Goal: Obtain resource: Download file/media

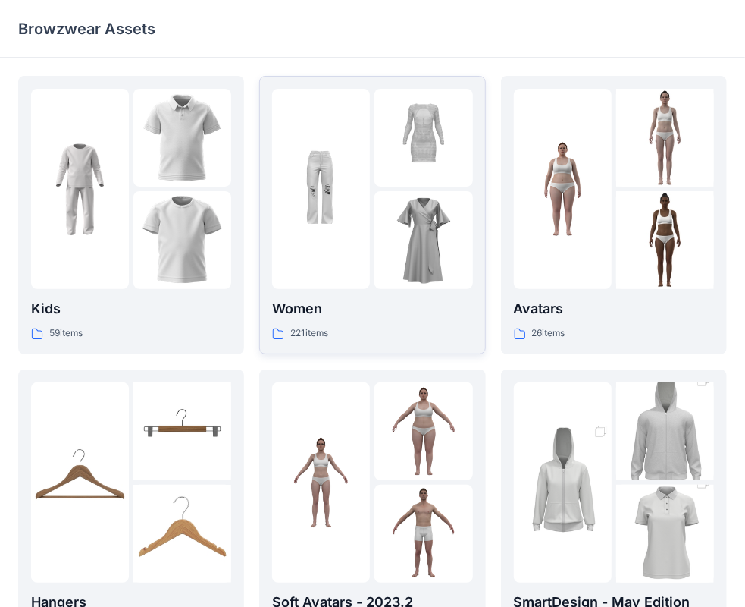
click at [329, 227] on img at bounding box center [321, 189] width 98 height 98
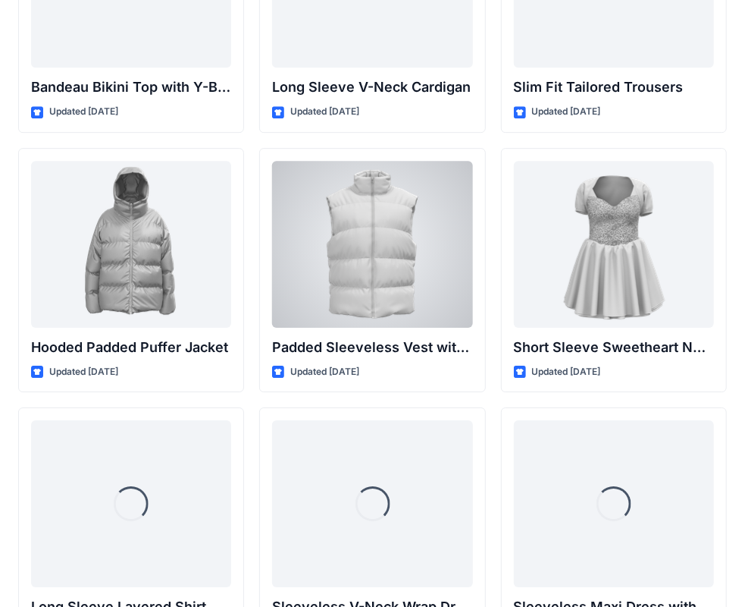
scroll to position [1980, 0]
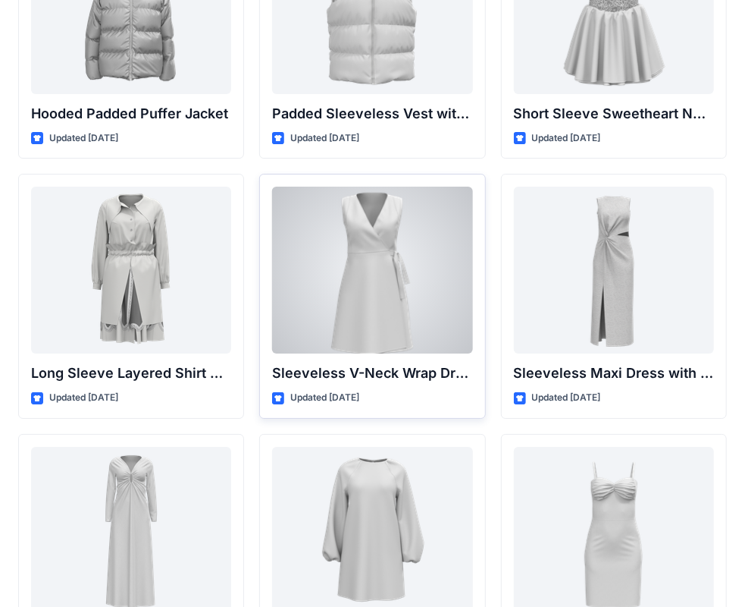
click at [382, 278] on div at bounding box center [372, 270] width 200 height 167
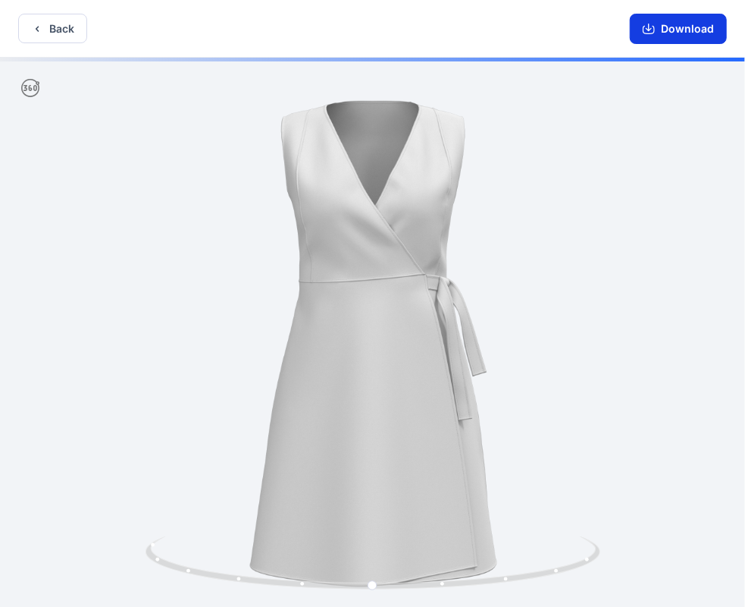
click at [672, 20] on button "Download" at bounding box center [678, 29] width 97 height 30
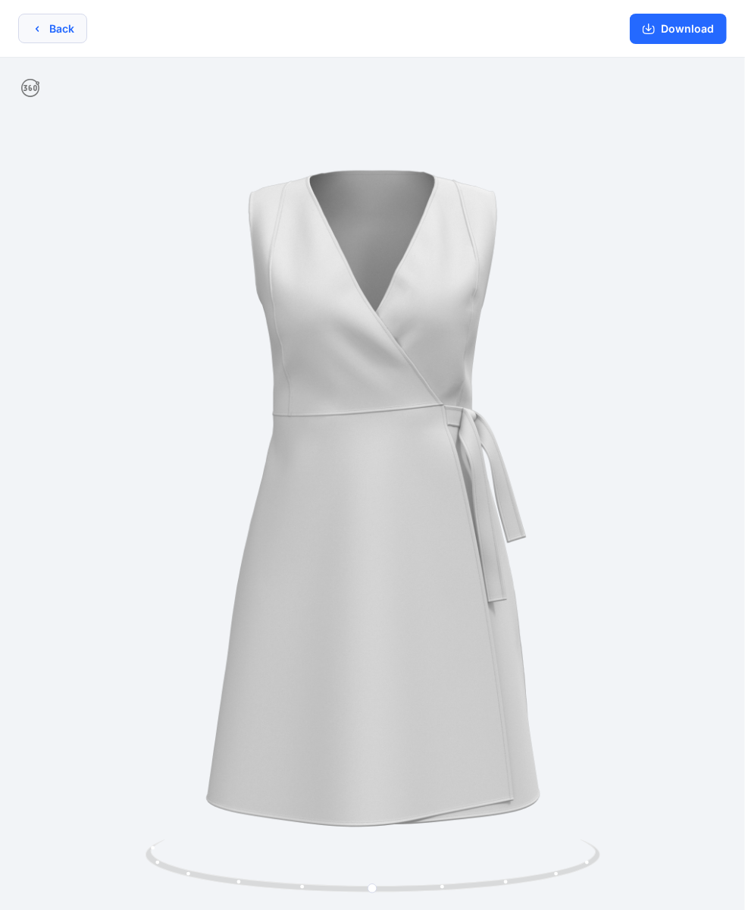
click at [77, 30] on button "Back" at bounding box center [52, 29] width 69 height 30
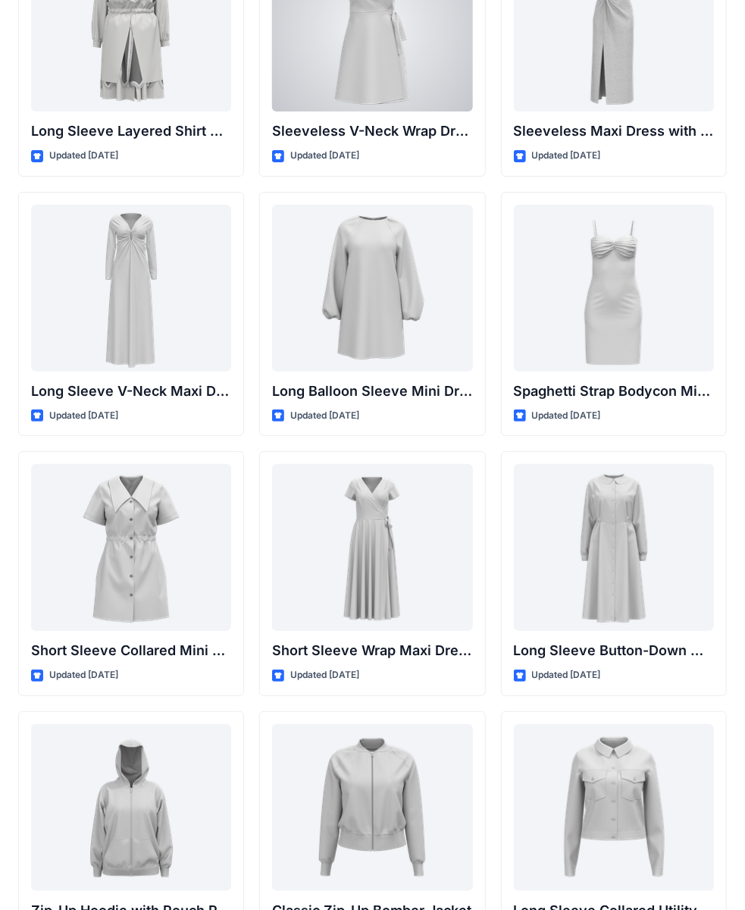
scroll to position [2334, 0]
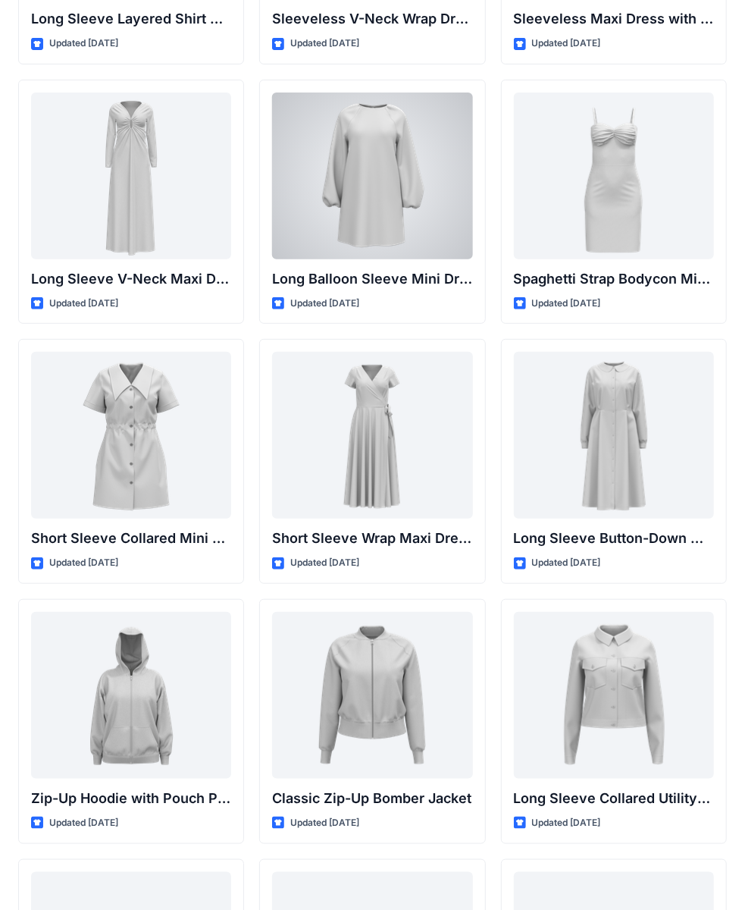
click at [342, 170] on div at bounding box center [372, 176] width 200 height 167
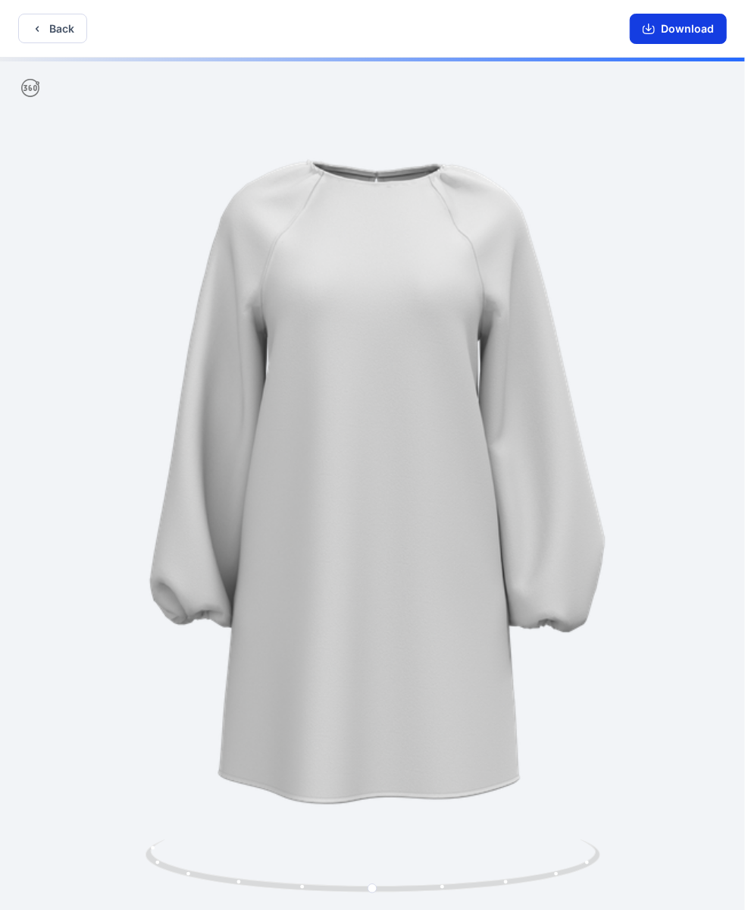
click at [704, 24] on button "Download" at bounding box center [678, 29] width 97 height 30
click at [690, 26] on button "Download" at bounding box center [678, 29] width 97 height 30
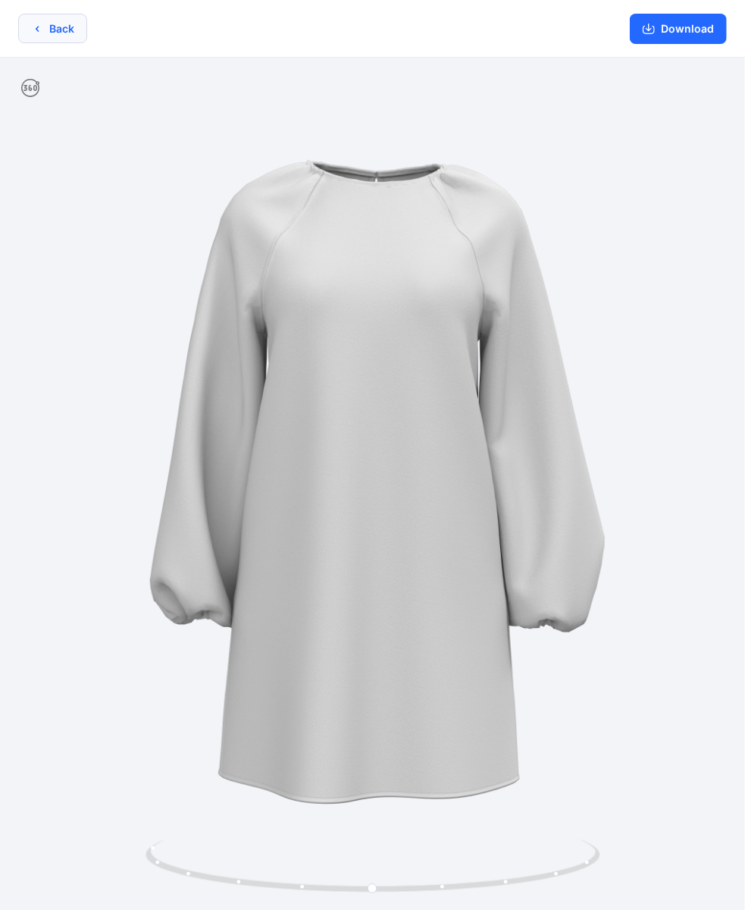
click at [76, 24] on button "Back" at bounding box center [52, 29] width 69 height 30
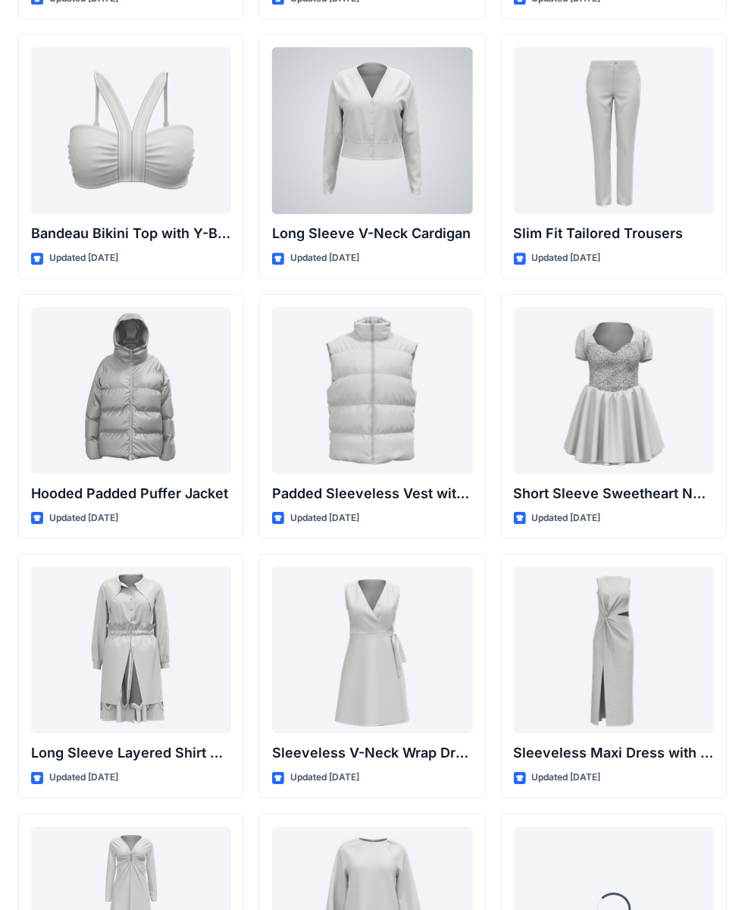
scroll to position [1601, 0]
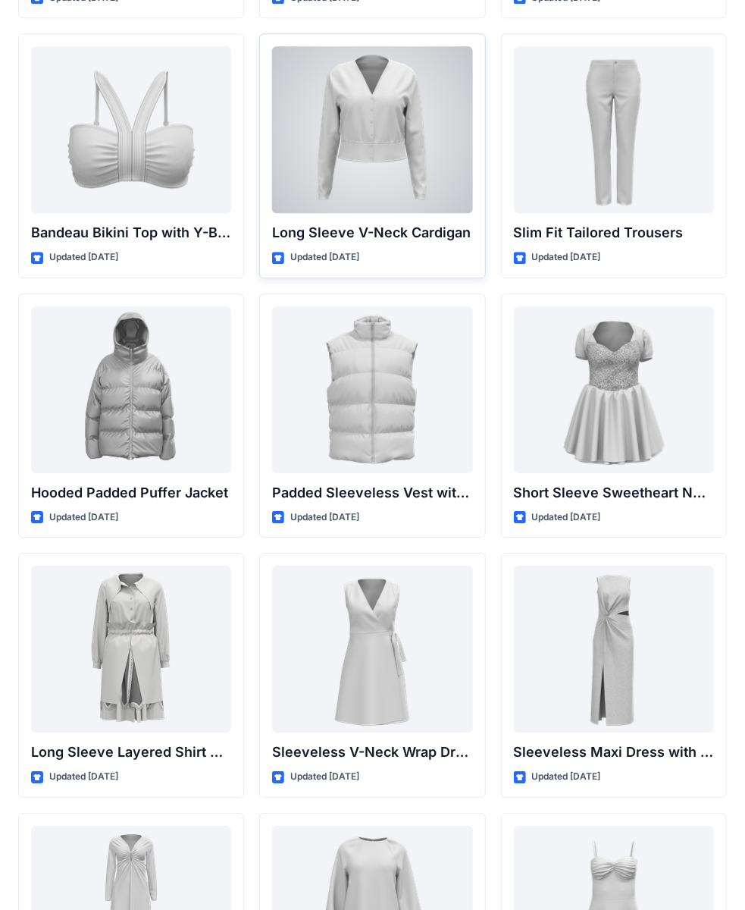
click at [347, 99] on div at bounding box center [372, 129] width 200 height 167
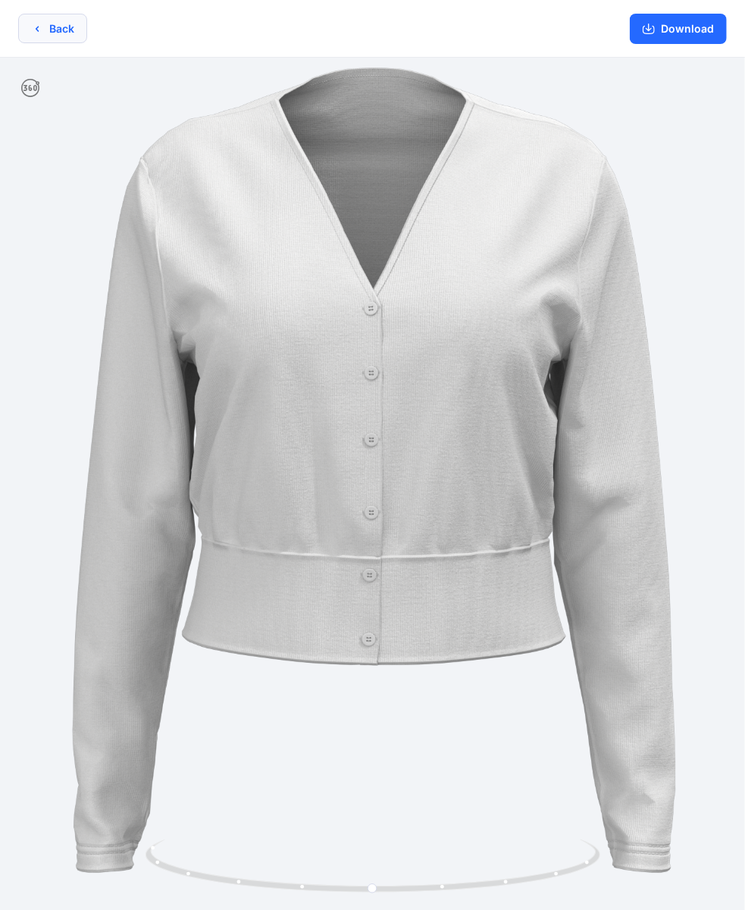
click at [50, 28] on button "Back" at bounding box center [52, 29] width 69 height 30
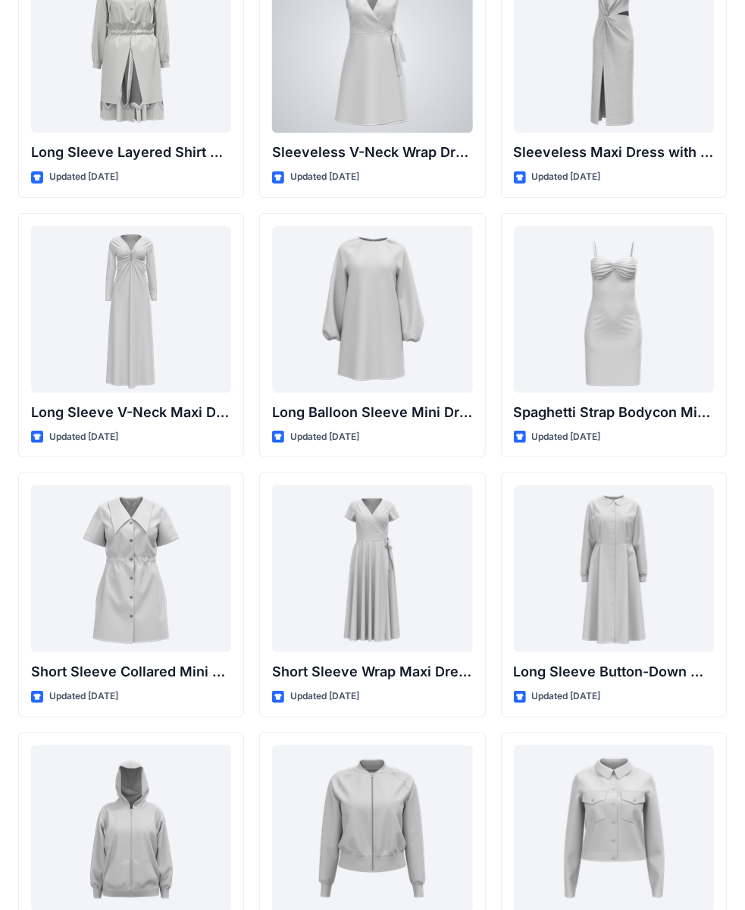
scroll to position [2334, 0]
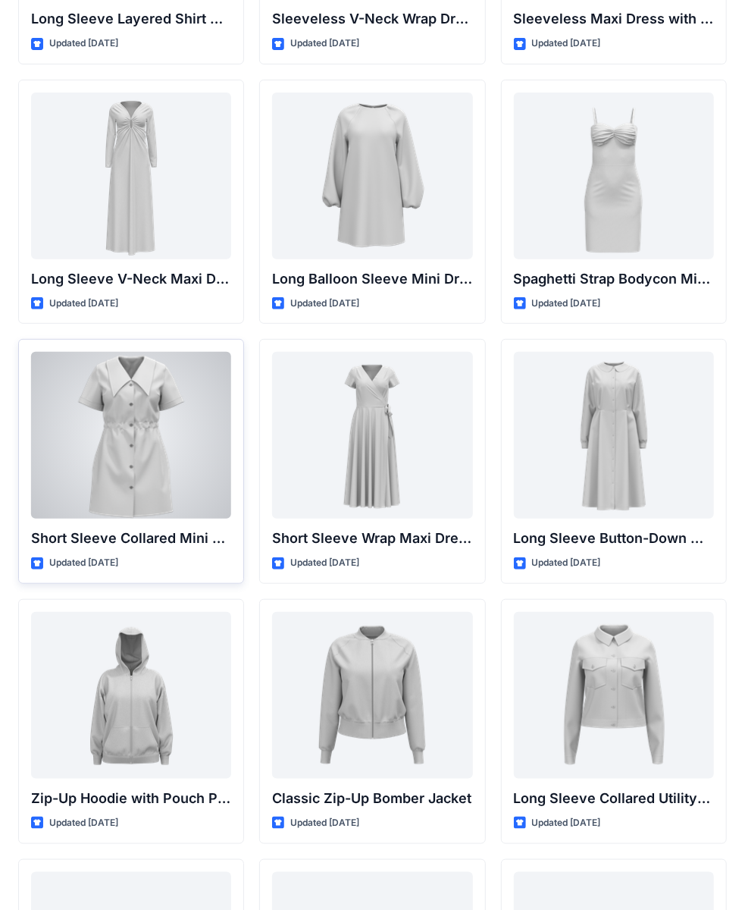
click at [109, 430] on div at bounding box center [131, 435] width 200 height 167
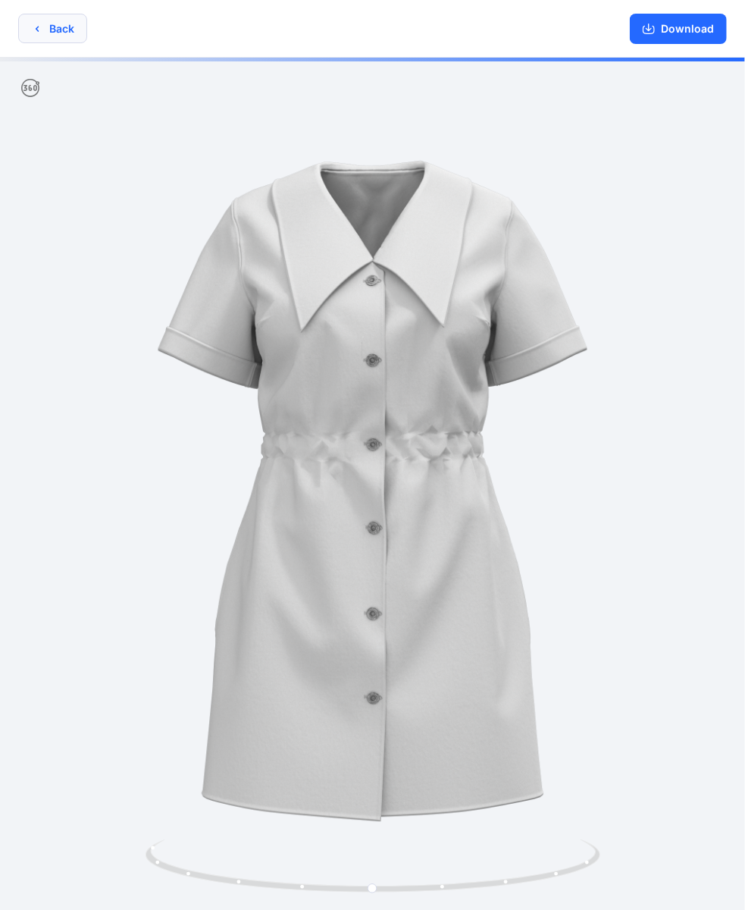
click at [32, 24] on icon "button" at bounding box center [37, 29] width 12 height 12
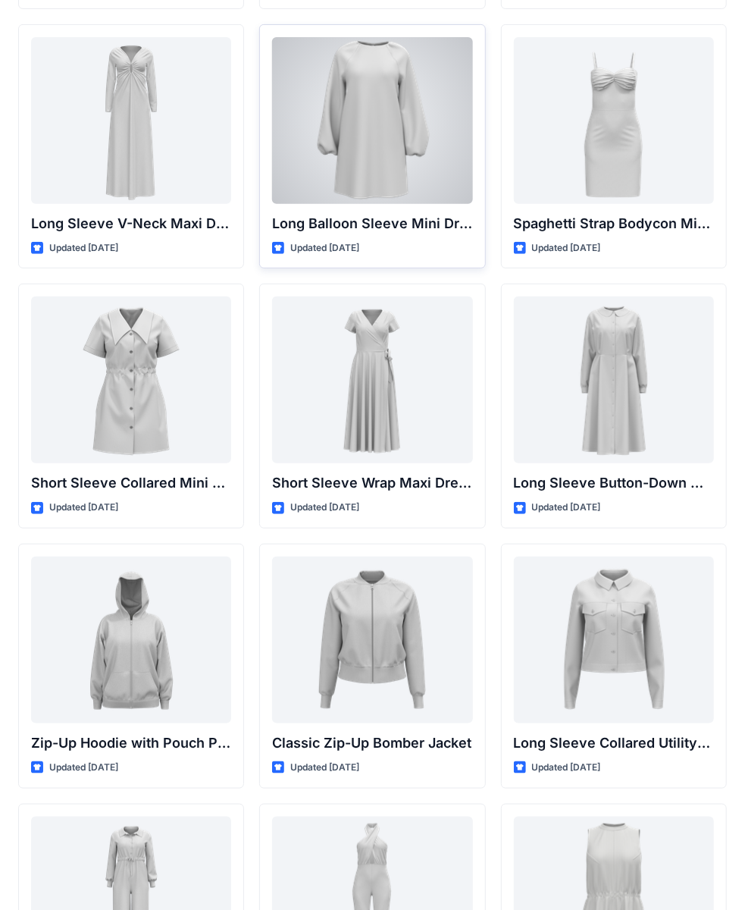
scroll to position [2410, 0]
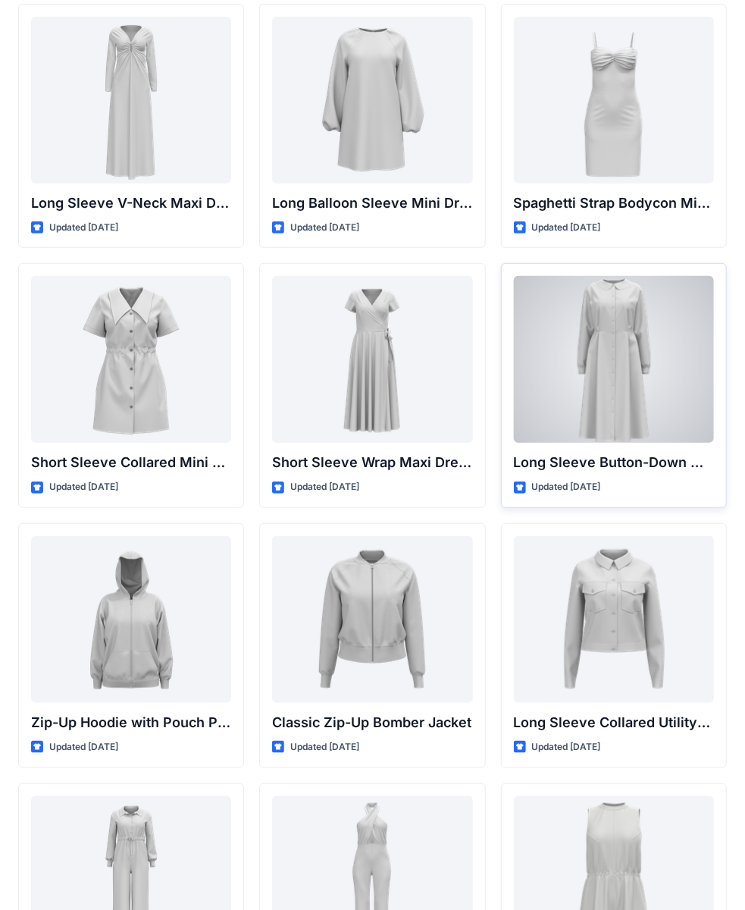
click at [638, 350] on div at bounding box center [614, 359] width 200 height 167
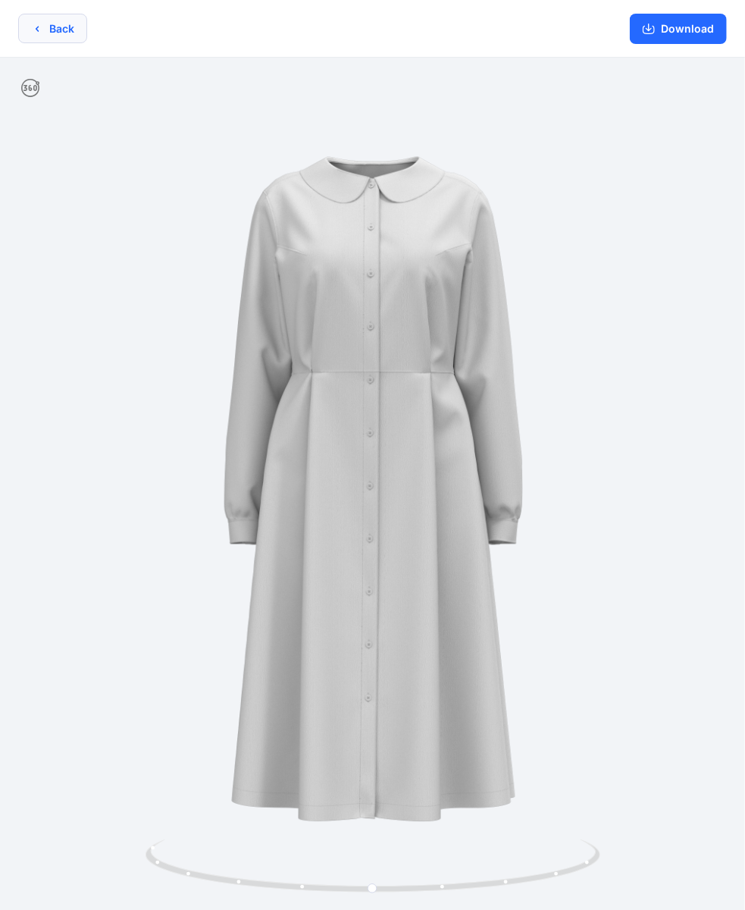
click at [71, 33] on button "Back" at bounding box center [52, 29] width 69 height 30
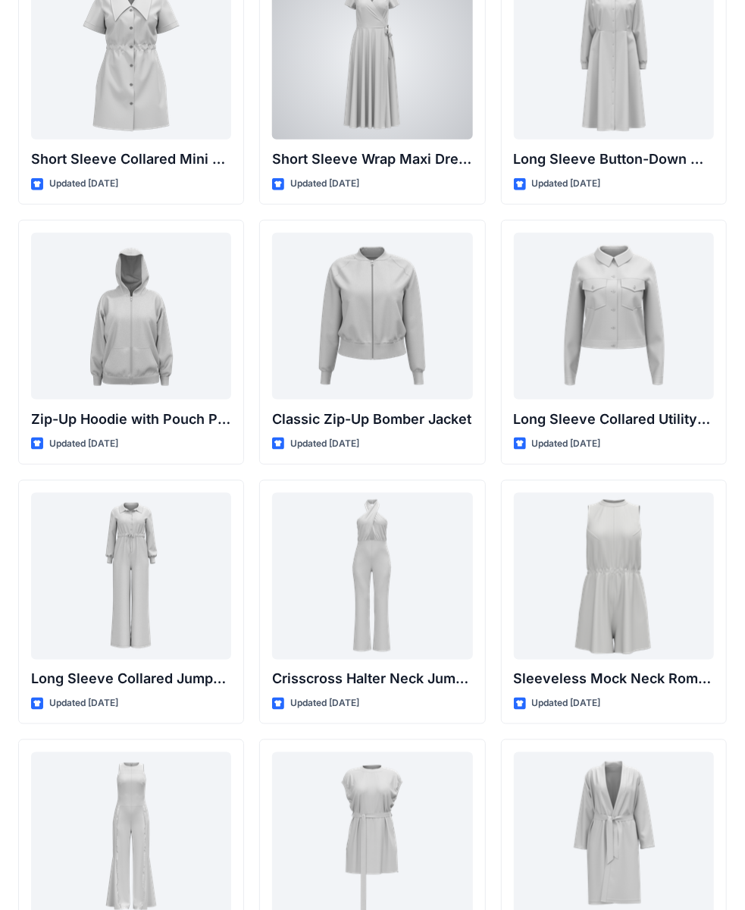
scroll to position [2713, 0]
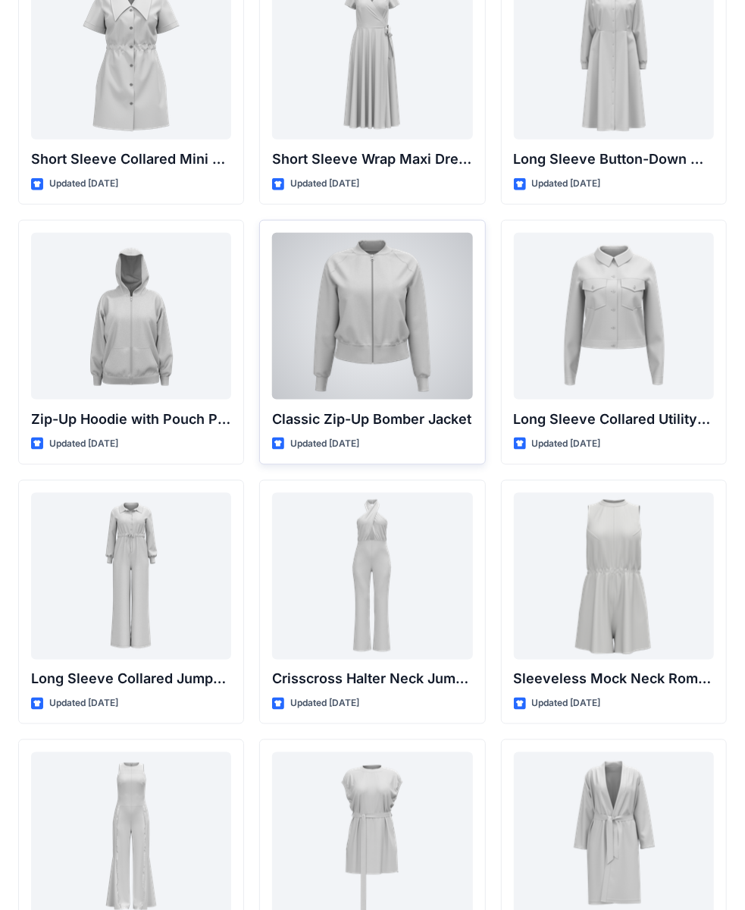
click at [356, 283] on div at bounding box center [372, 316] width 200 height 167
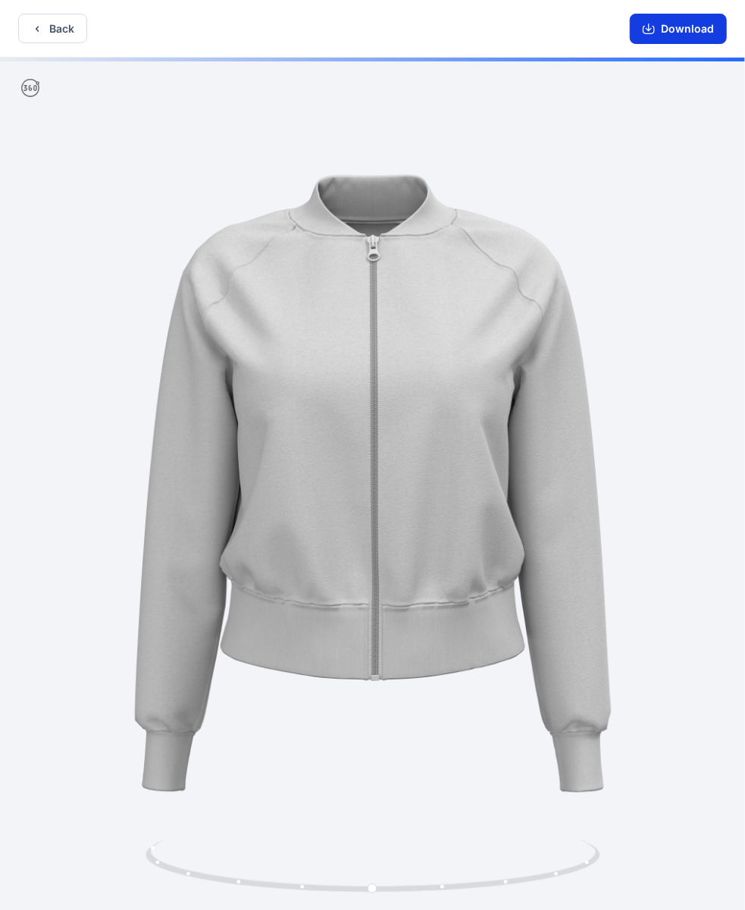
click at [667, 24] on button "Download" at bounding box center [678, 29] width 97 height 30
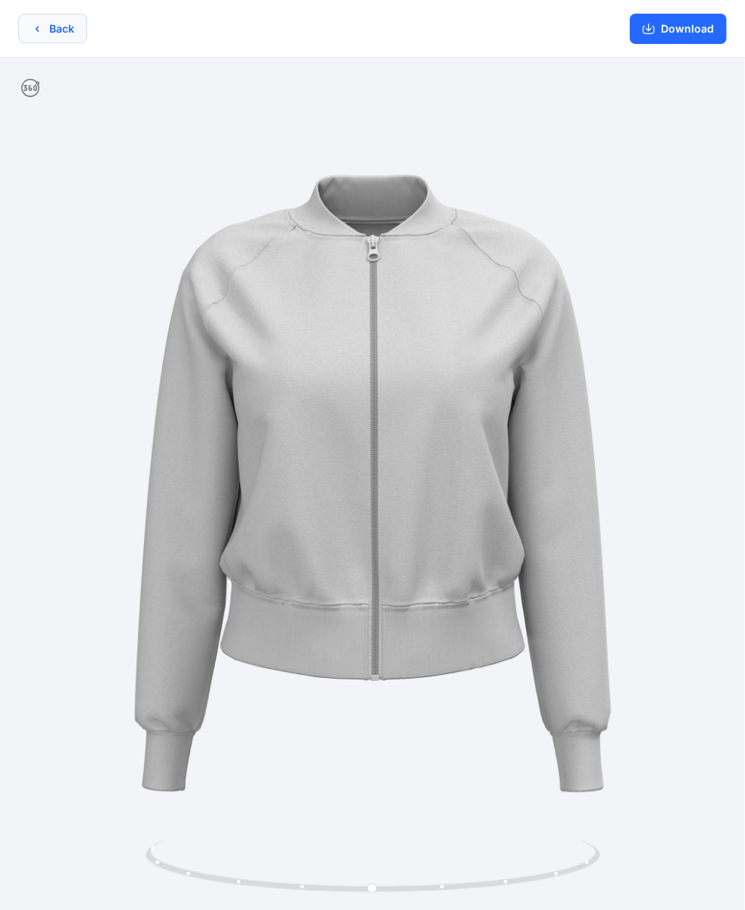
click at [71, 32] on button "Back" at bounding box center [52, 29] width 69 height 30
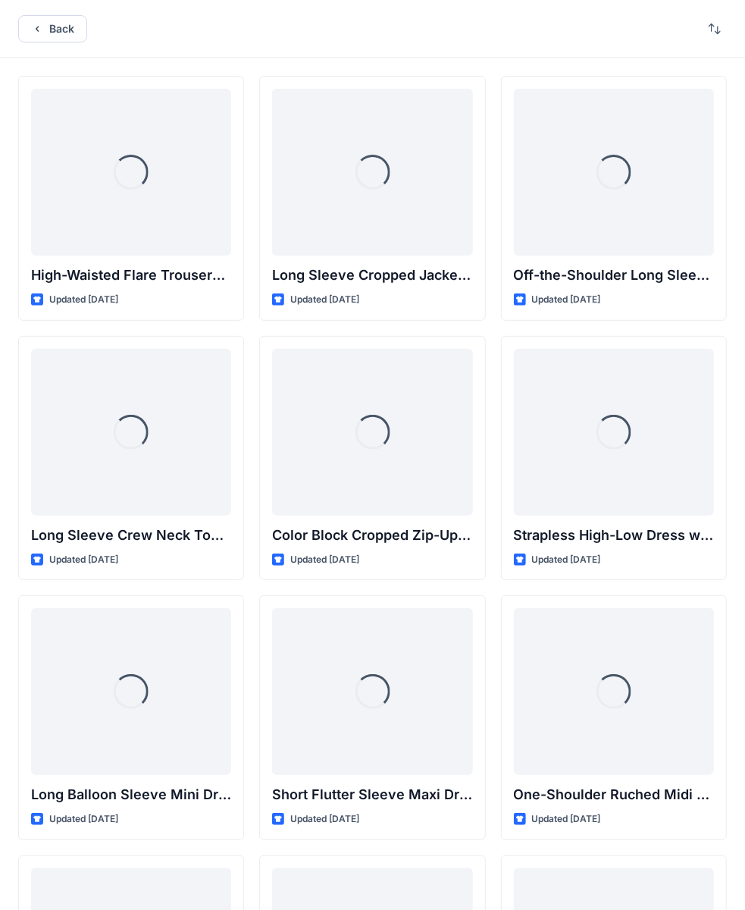
scroll to position [2713, 0]
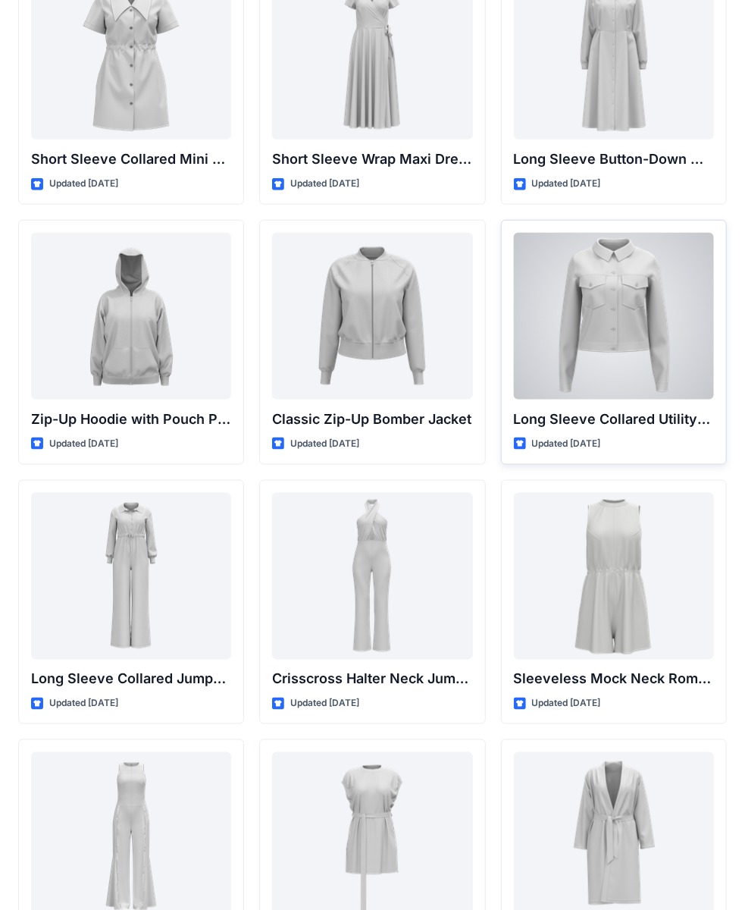
click at [593, 278] on div at bounding box center [614, 316] width 200 height 167
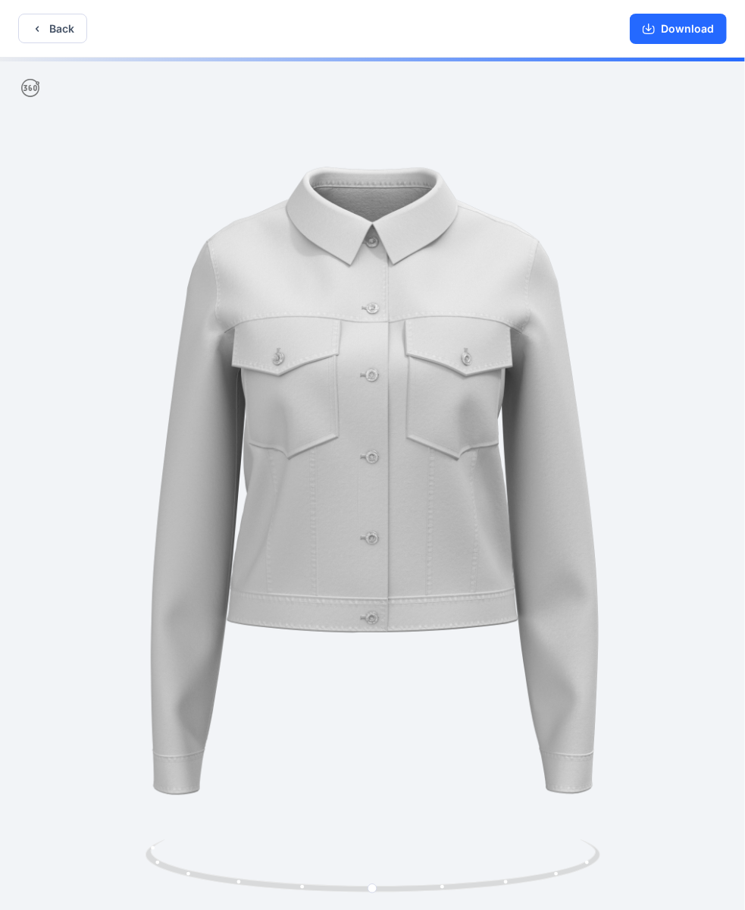
click at [388, 268] on div at bounding box center [372, 485] width 745 height 855
click at [690, 24] on button "Download" at bounding box center [678, 29] width 97 height 30
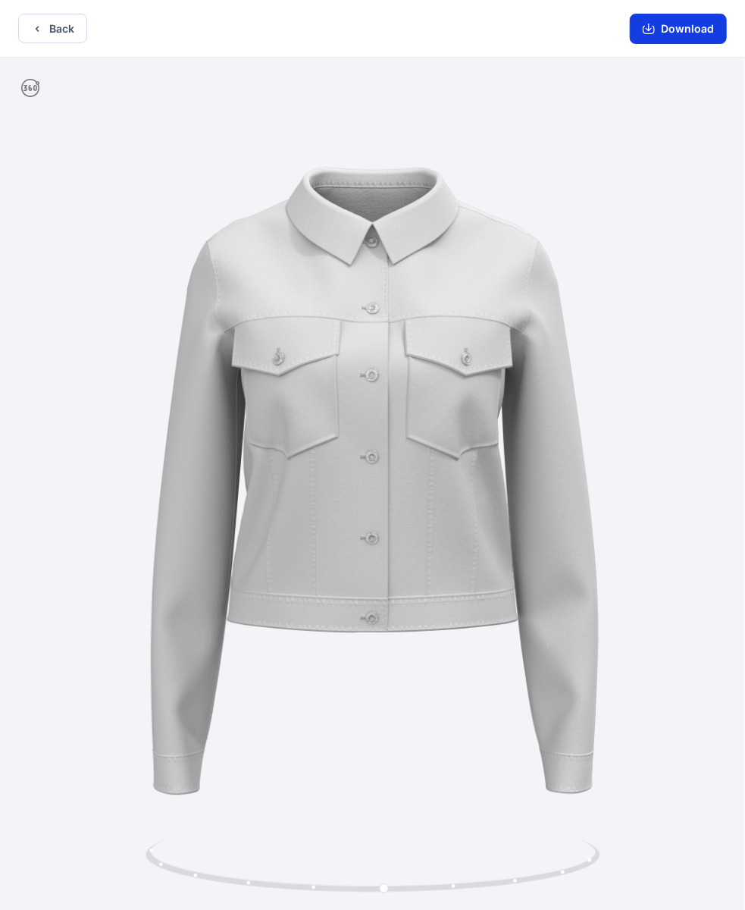
click at [676, 34] on button "Download" at bounding box center [678, 29] width 97 height 30
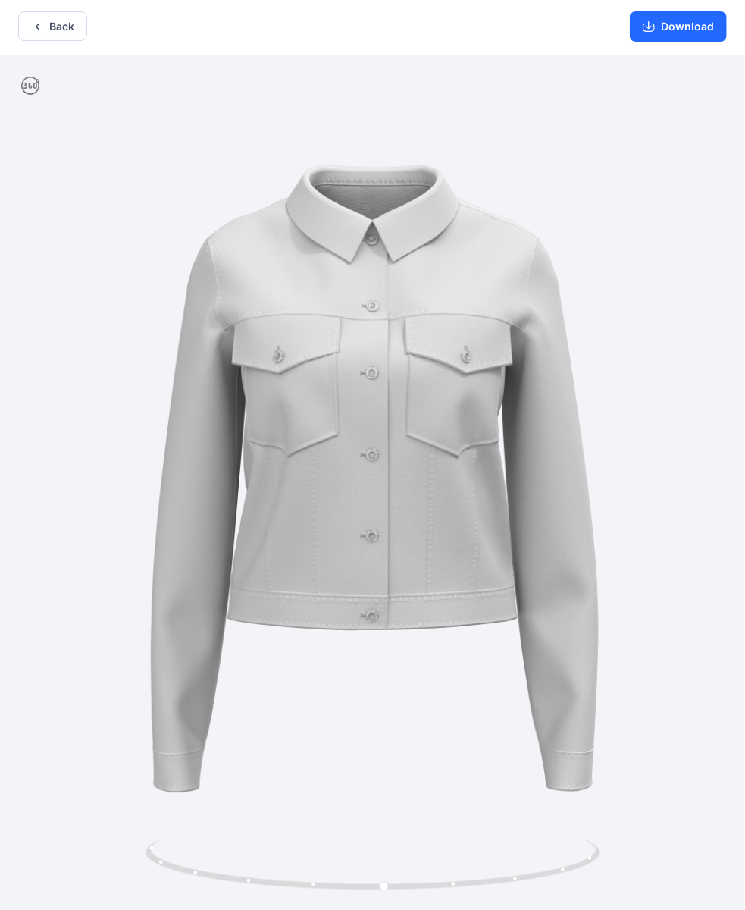
scroll to position [3, 0]
